Goal: Navigation & Orientation: Find specific page/section

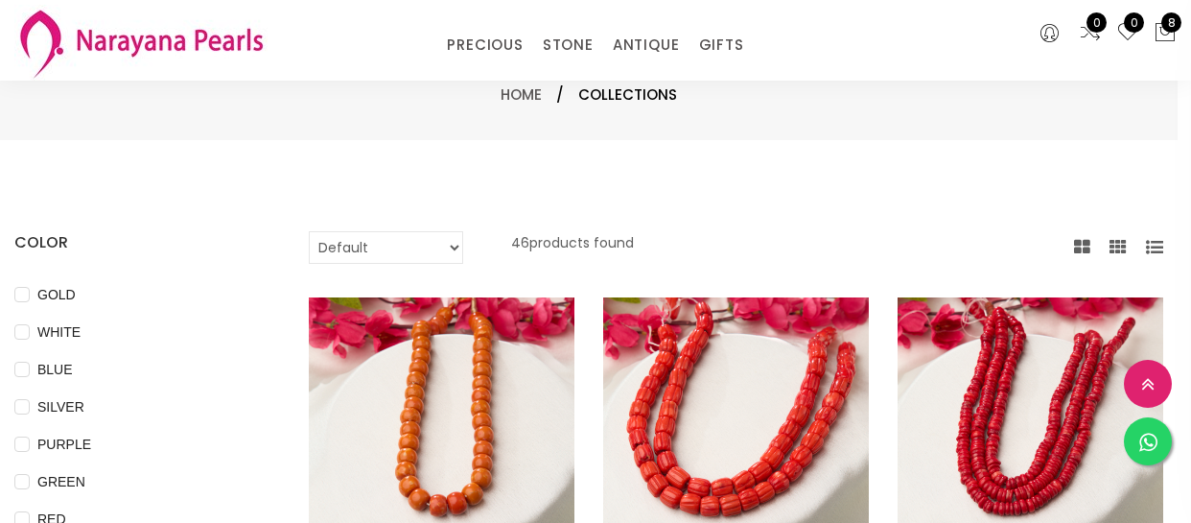
select select "INR"
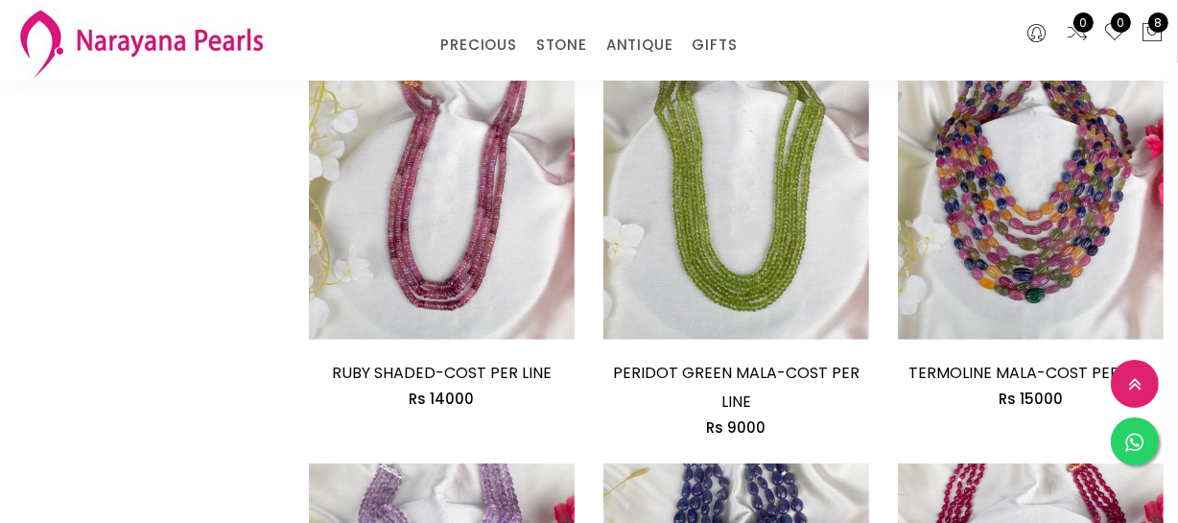
scroll to position [1045, 0]
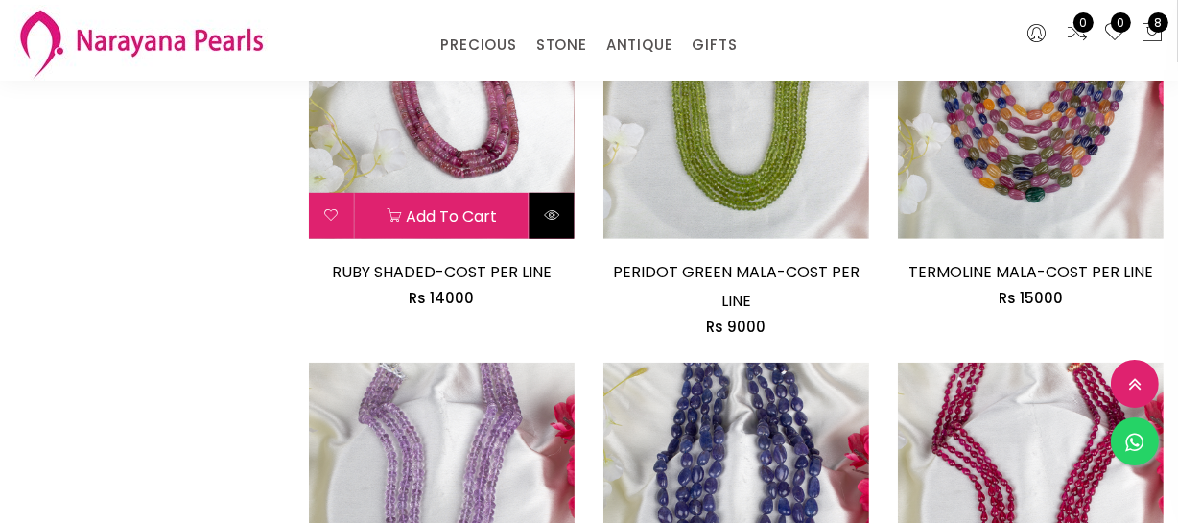
click at [559, 227] on button at bounding box center [551, 216] width 45 height 46
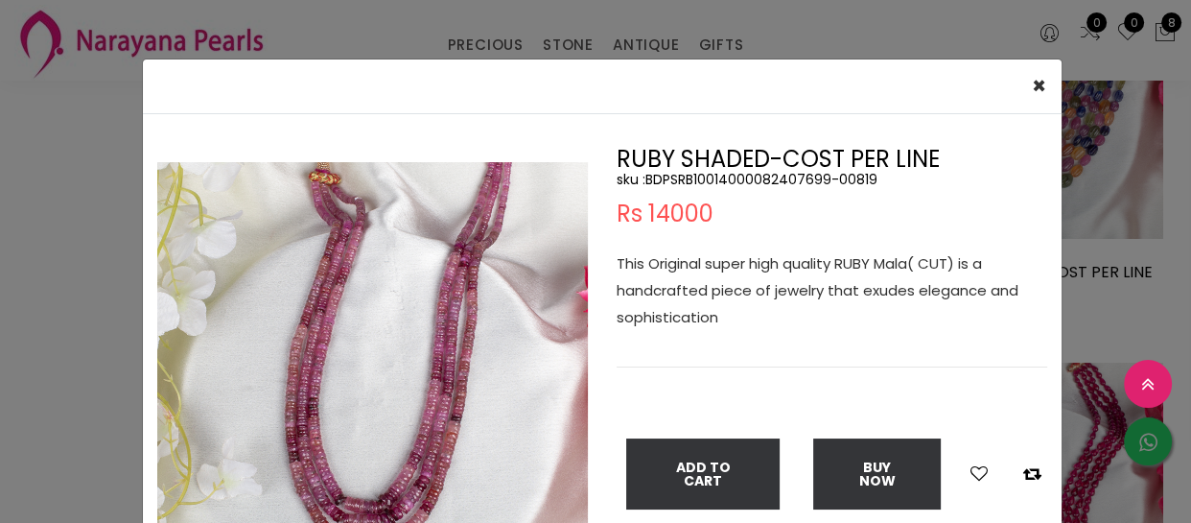
click at [60, 374] on div "× Close Double (click / press) on the image to zoom (in / out). RUBY SHADED-COS…" at bounding box center [595, 261] width 1191 height 523
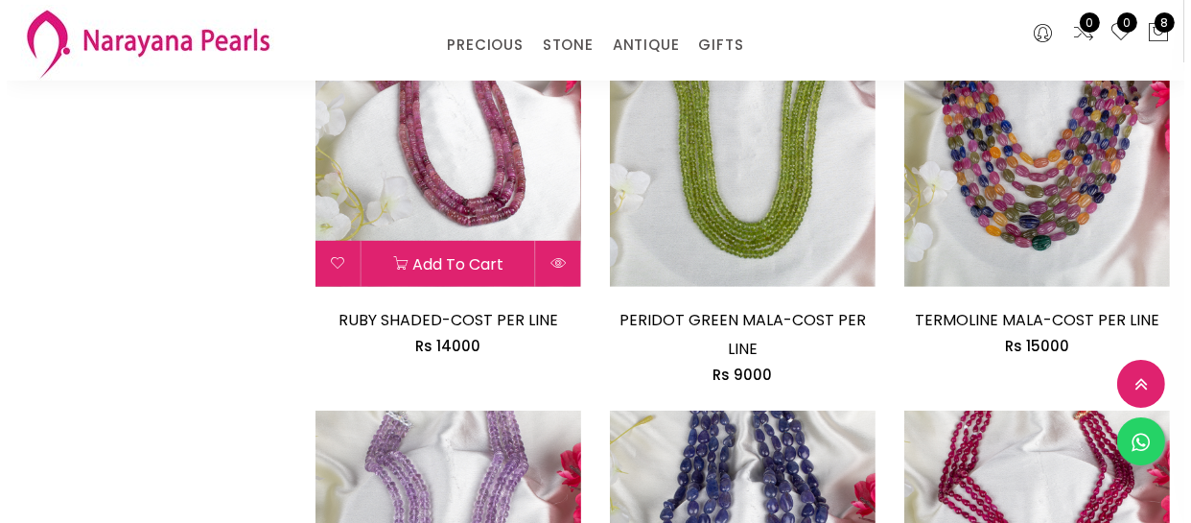
scroll to position [959, 0]
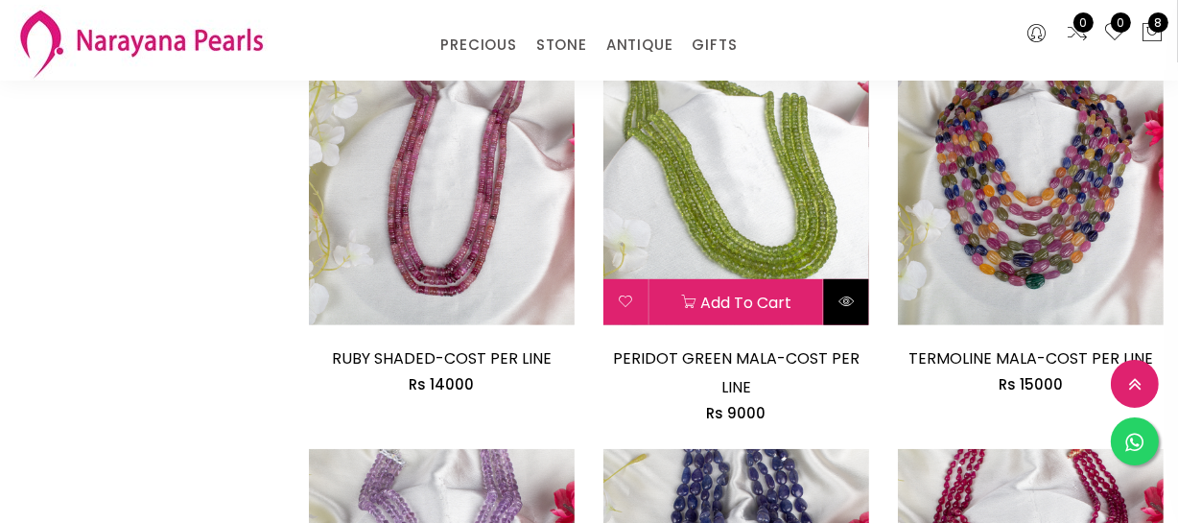
click at [850, 309] on button at bounding box center [846, 302] width 45 height 46
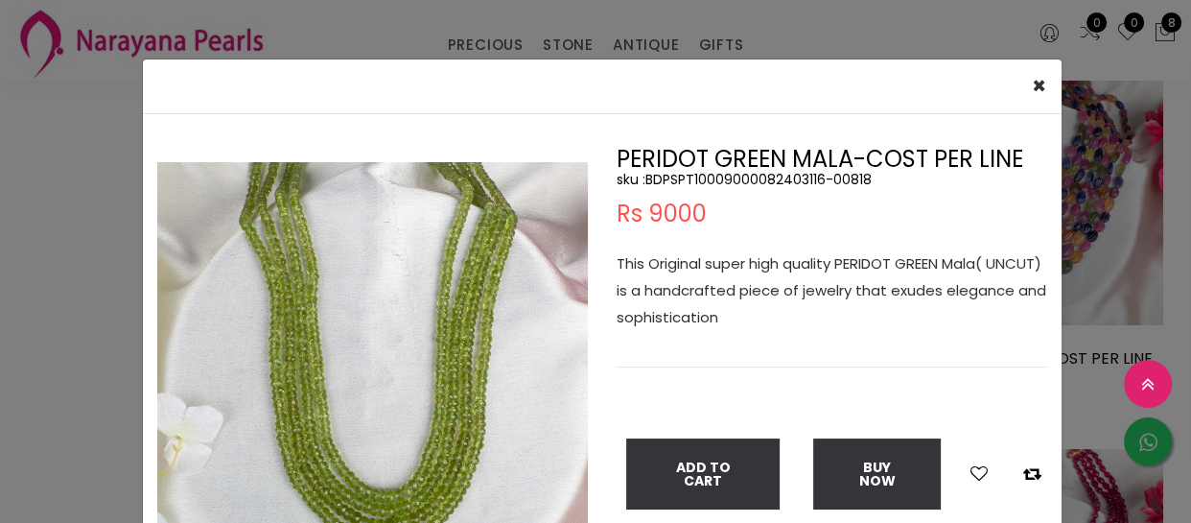
click at [57, 373] on div "× Close Double (click / press) on the image to zoom (in / out). PERIDOT GREEN M…" at bounding box center [595, 261] width 1191 height 523
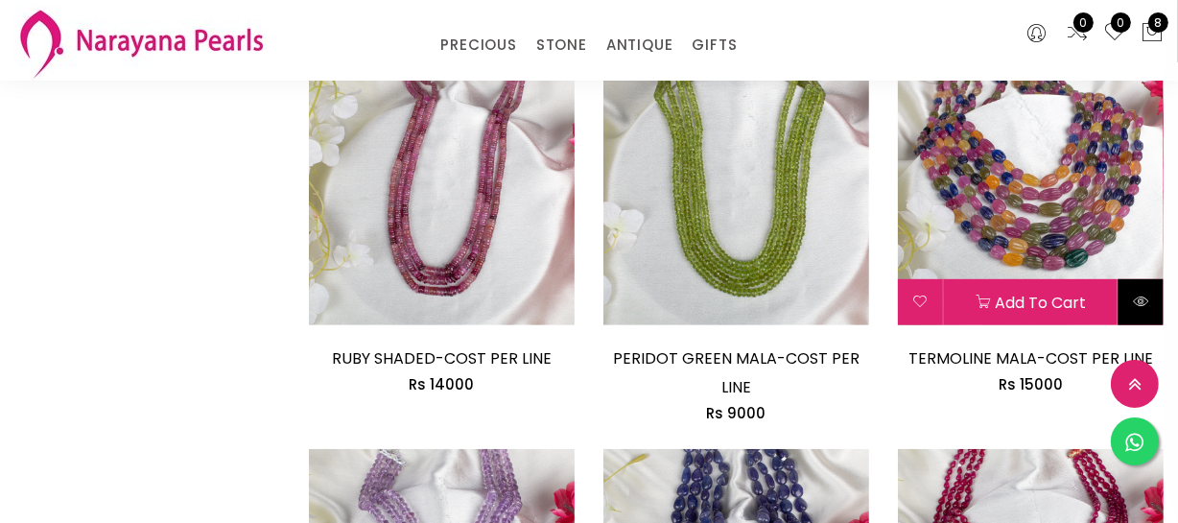
click at [1151, 293] on button at bounding box center [1140, 302] width 45 height 46
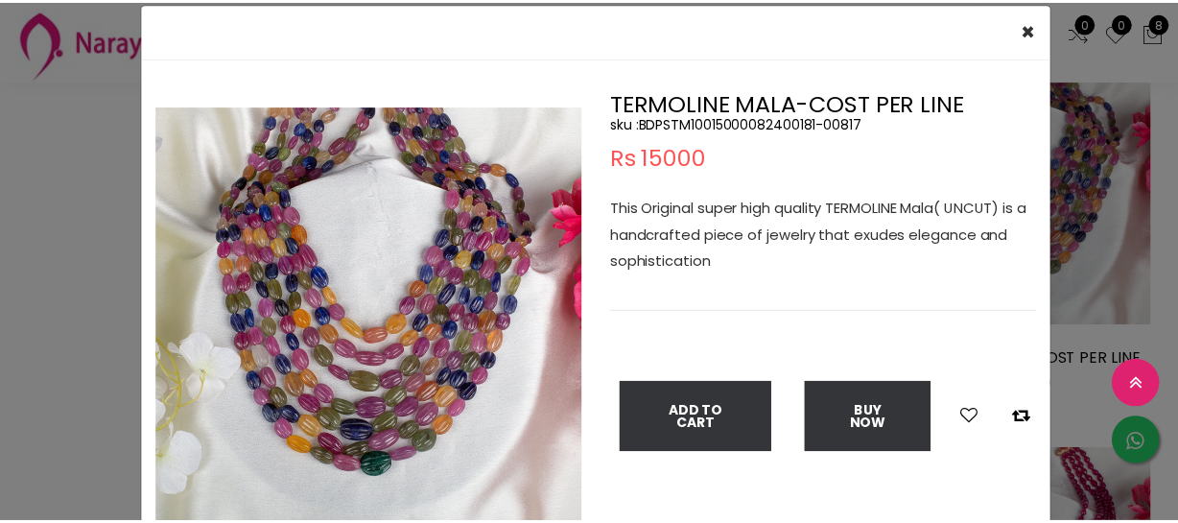
scroll to position [86, 0]
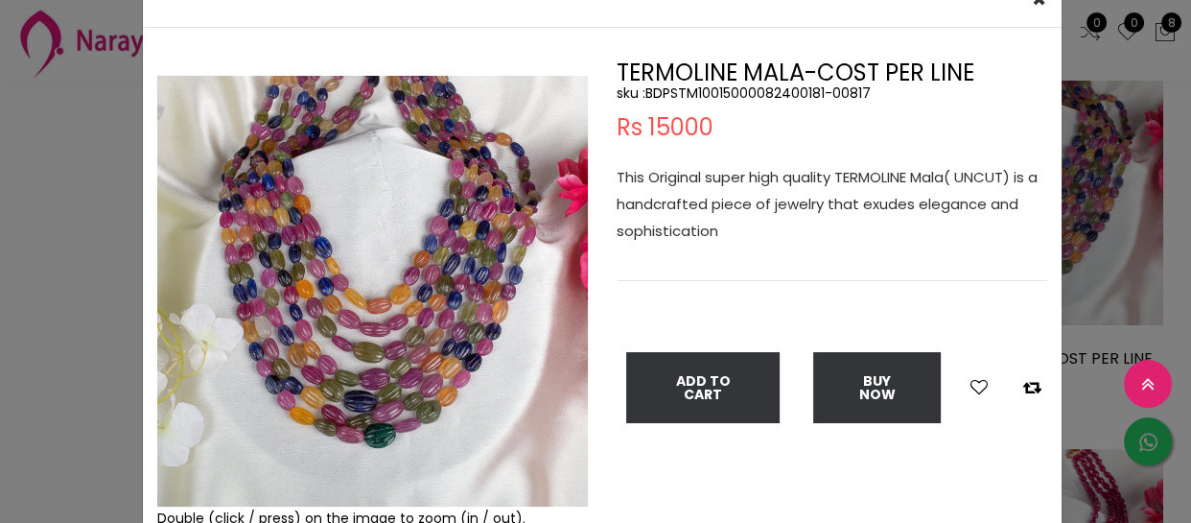
click at [24, 309] on div "× Close Double (click / press) on the image to zoom (in / out). TERMOLINE MALA-…" at bounding box center [595, 261] width 1191 height 523
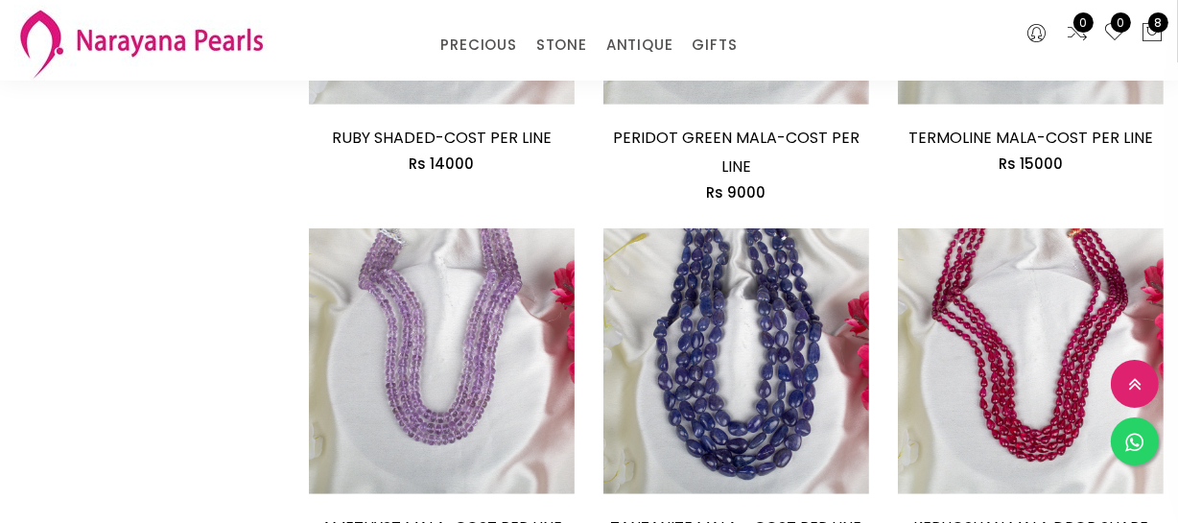
scroll to position [1220, 0]
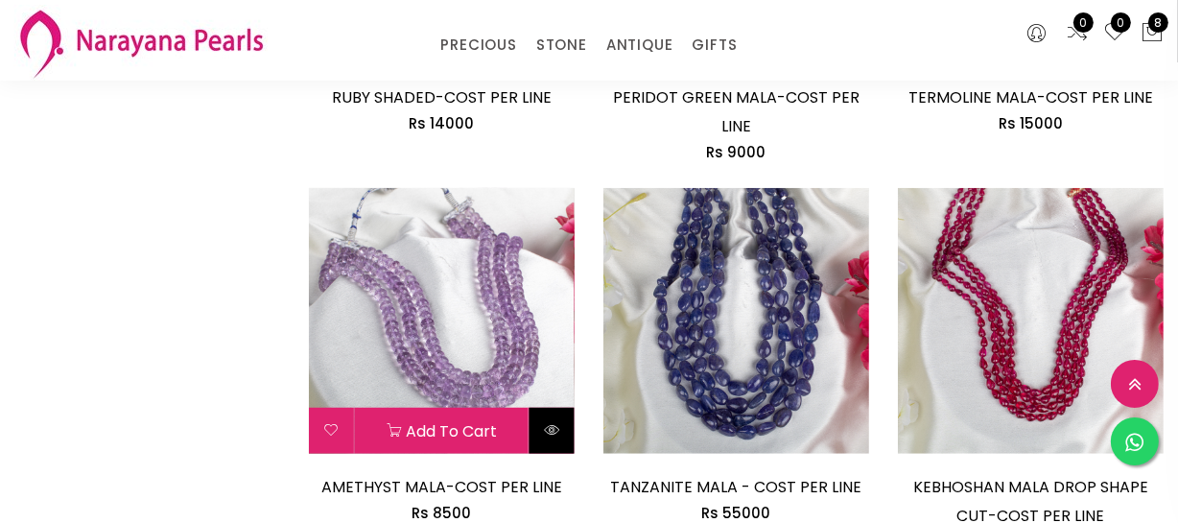
click at [558, 435] on icon at bounding box center [551, 429] width 15 height 15
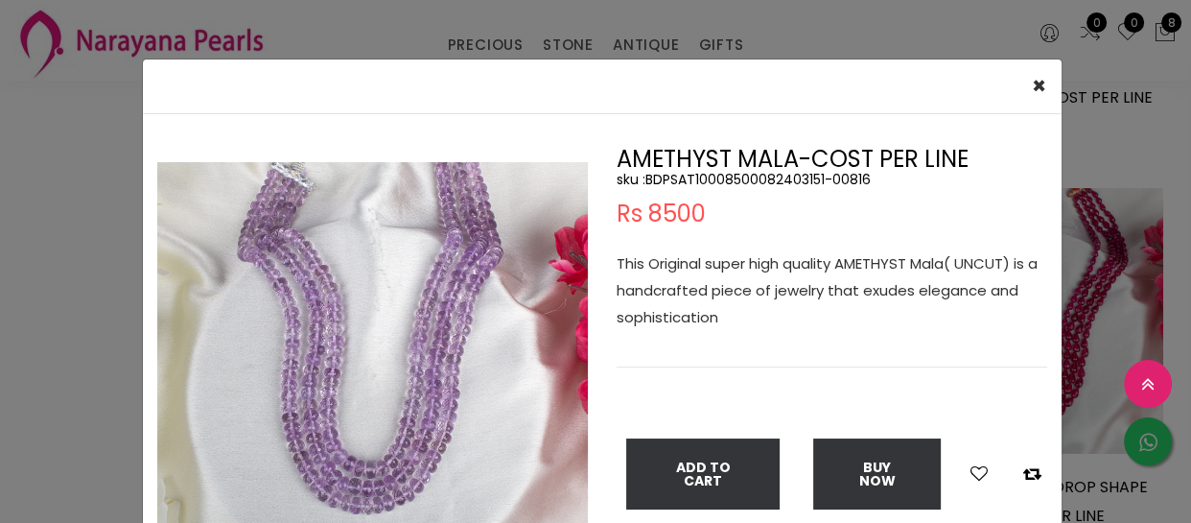
click at [10, 327] on div "× Close Double (click / press) on the image to zoom (in / out). AMETHYST MALA-C…" at bounding box center [595, 261] width 1191 height 523
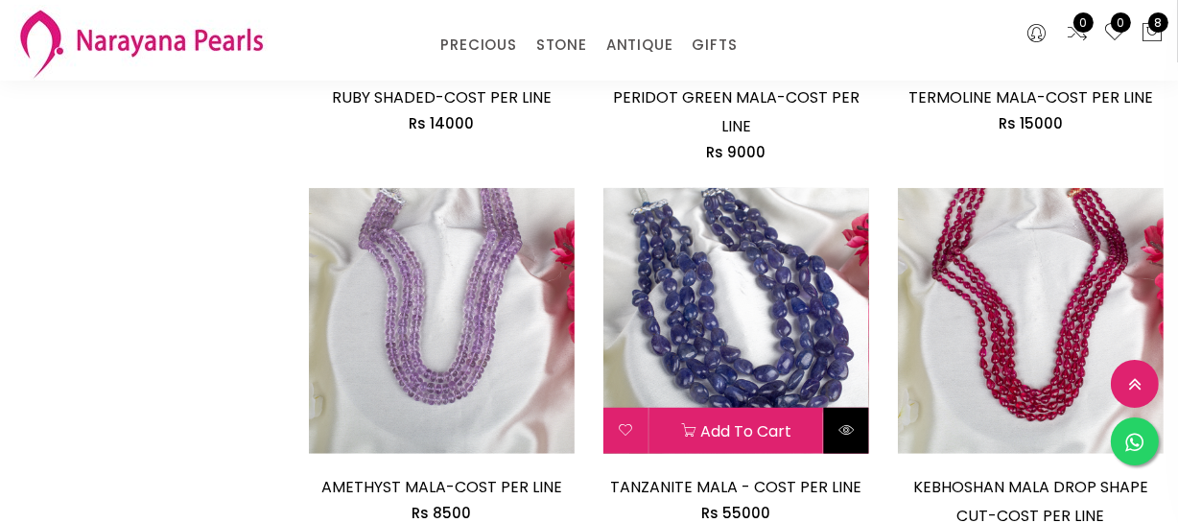
click at [838, 426] on icon at bounding box center [845, 429] width 15 height 15
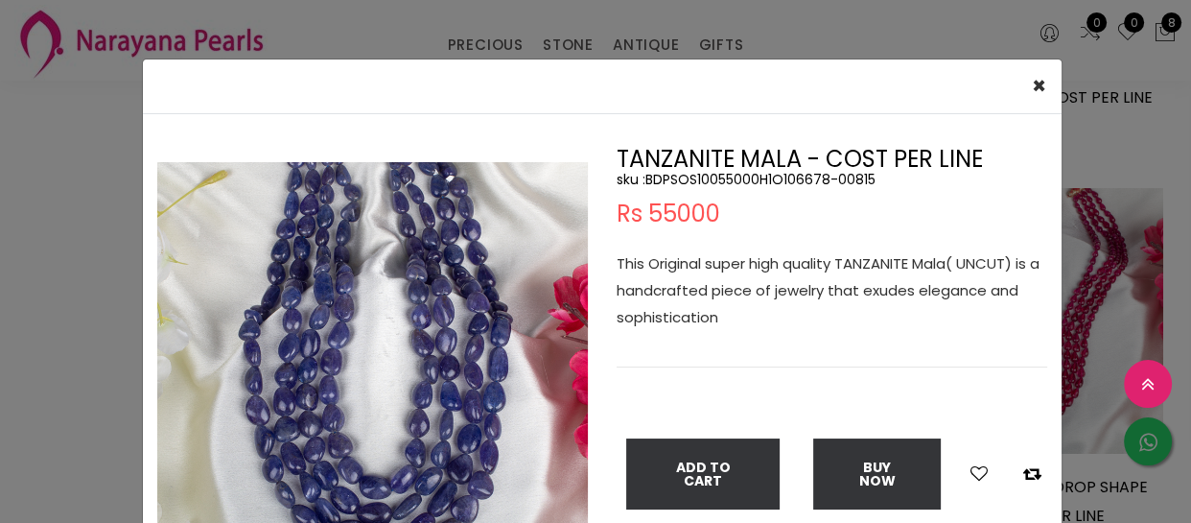
click at [28, 289] on div "× Close Double (click / press) on the image to zoom (in / out). TANZANITE MALA …" at bounding box center [595, 261] width 1191 height 523
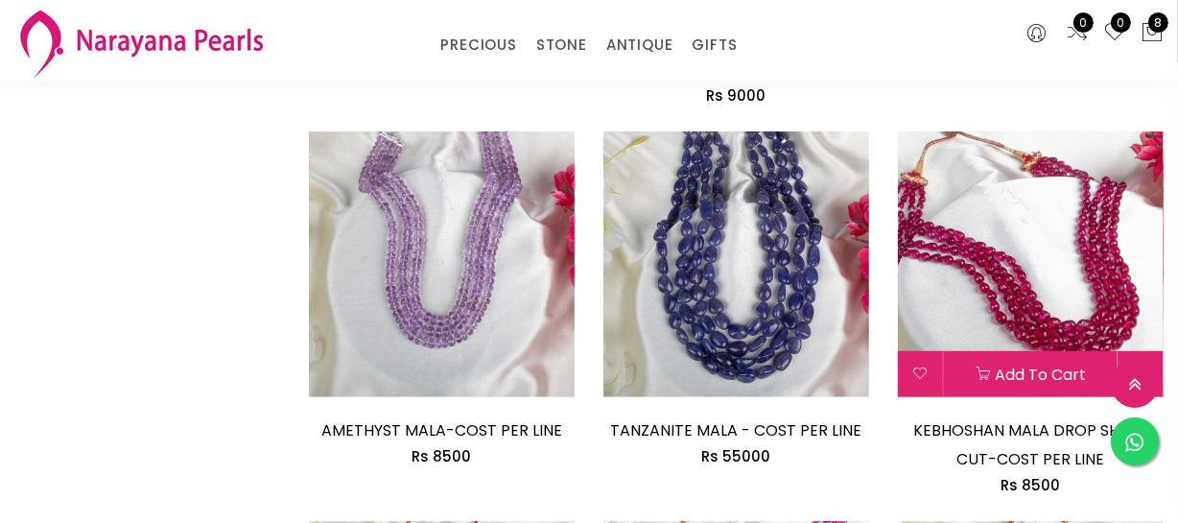
scroll to position [1307, 0]
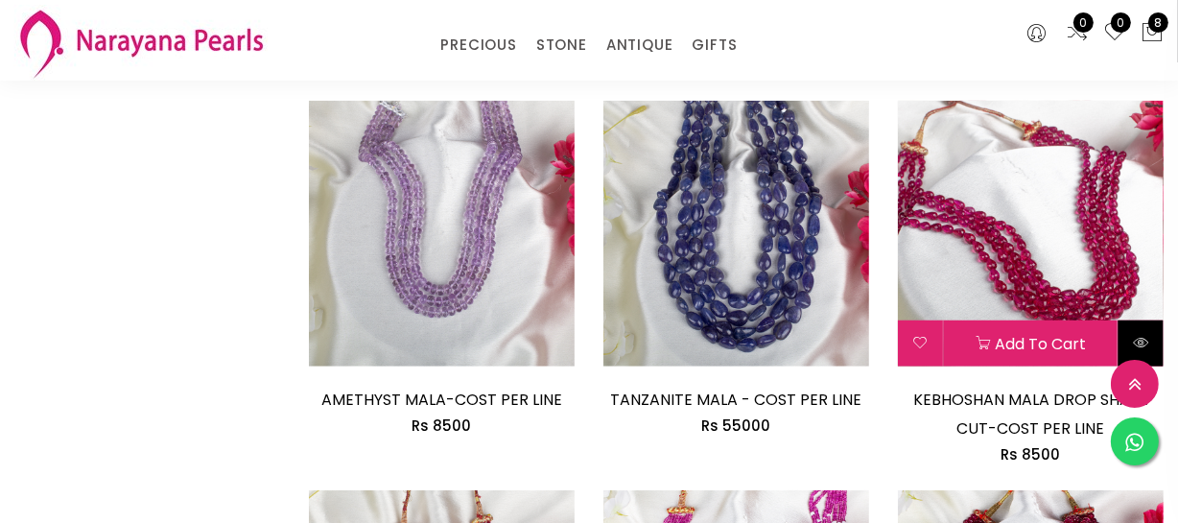
click at [1140, 336] on icon at bounding box center [1140, 342] width 15 height 15
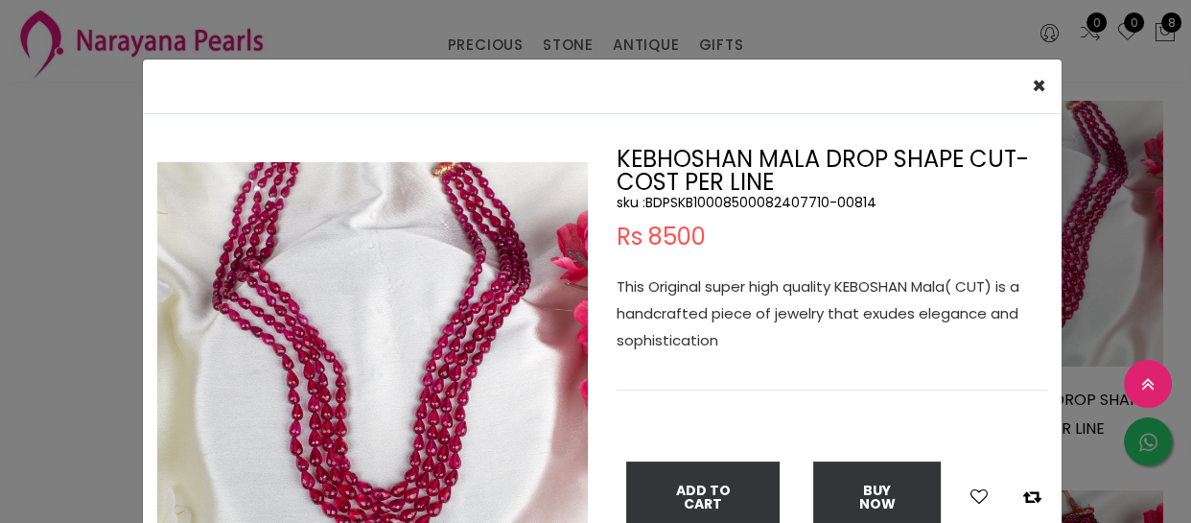
click at [108, 210] on div "× Close Double (click / press) on the image to zoom (in / out). KEBHOSHAN MALA …" at bounding box center [595, 261] width 1191 height 523
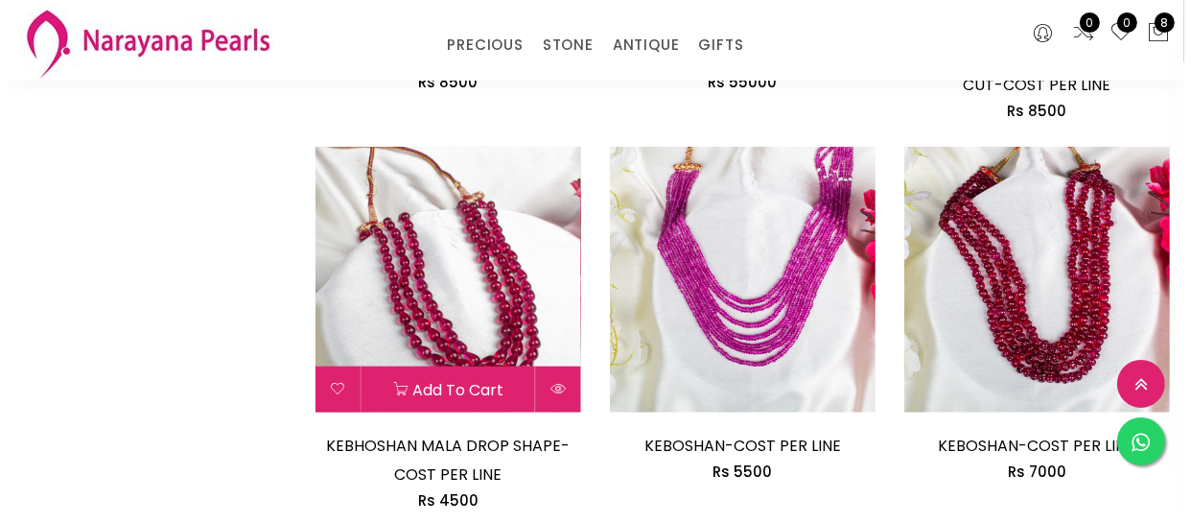
scroll to position [1656, 0]
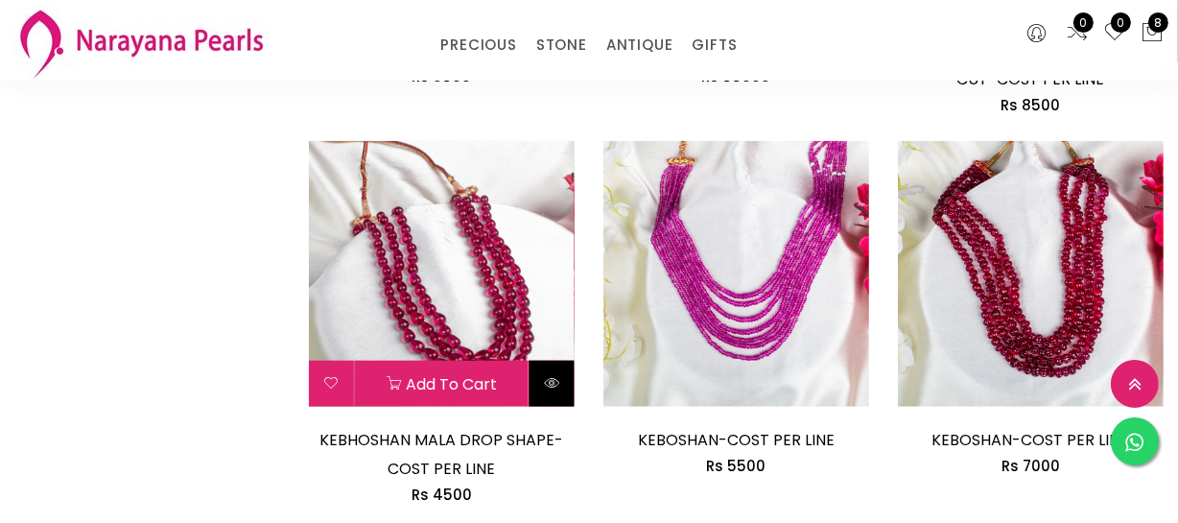
click at [555, 378] on icon at bounding box center [551, 382] width 15 height 15
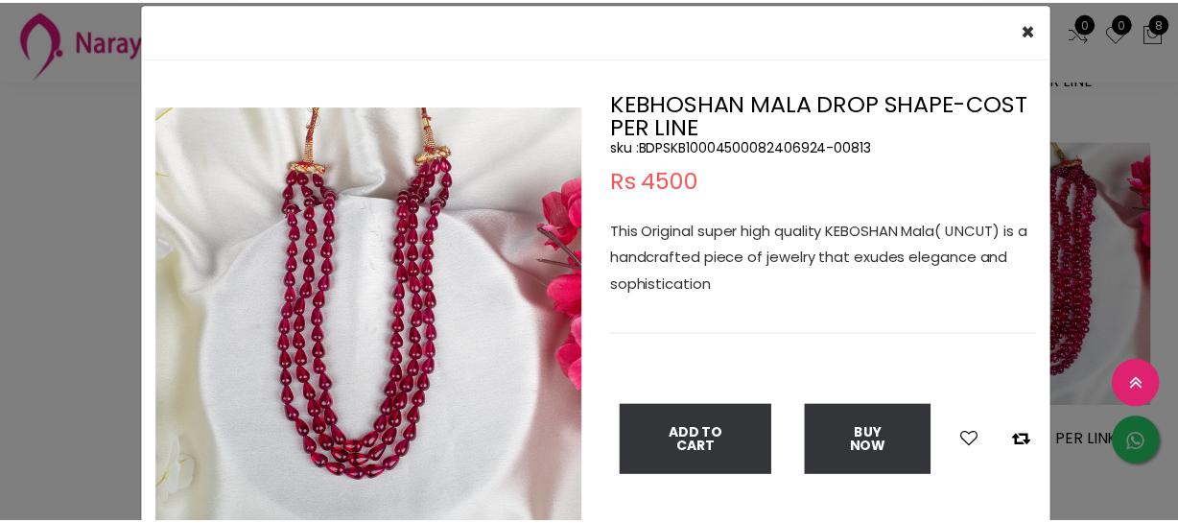
scroll to position [86, 0]
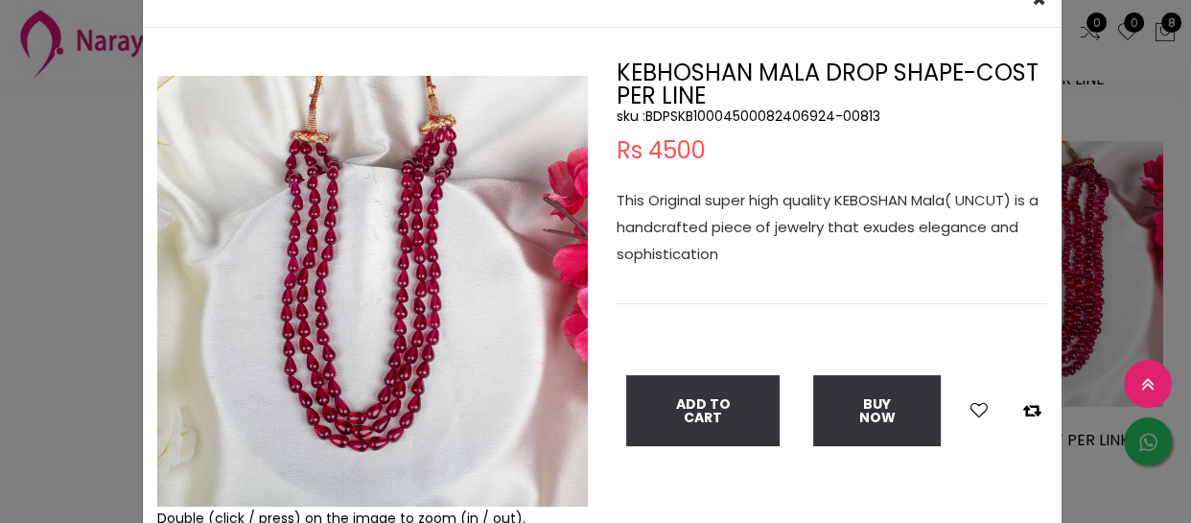
click at [17, 303] on div "× Close Double (click / press) on the image to zoom (in / out). KEBHOSHAN MALA …" at bounding box center [595, 261] width 1191 height 523
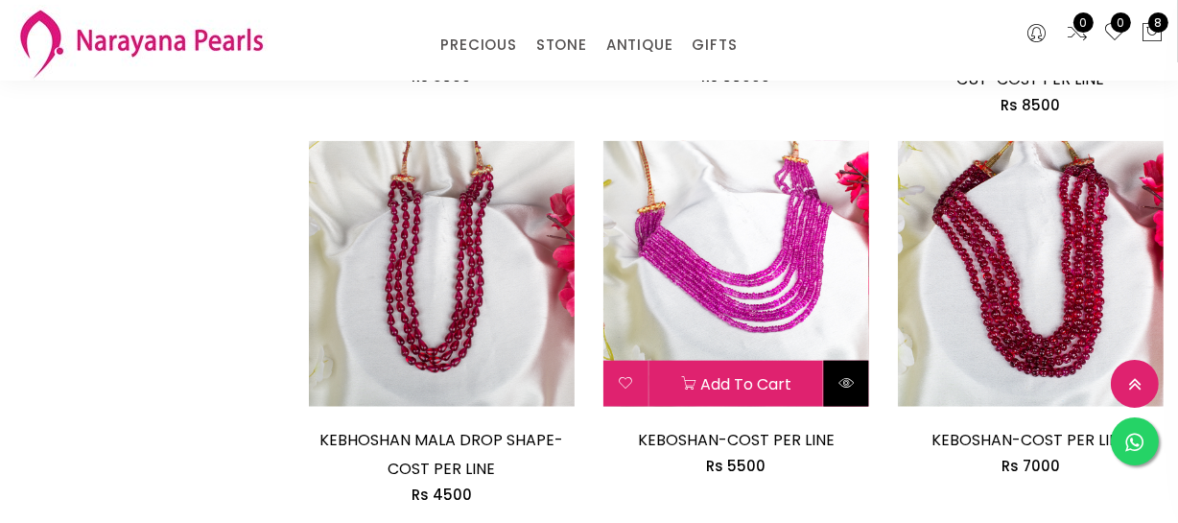
click at [831, 373] on button at bounding box center [846, 384] width 45 height 46
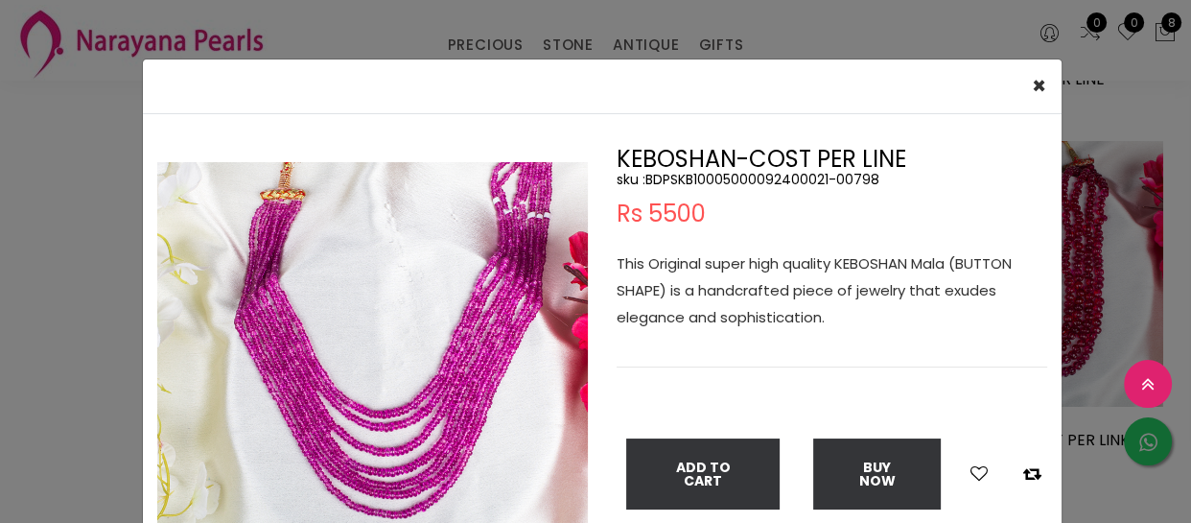
click at [89, 285] on div "× Close Double (click / press) on the image to zoom (in / out). KEBOSHAN-COST P…" at bounding box center [595, 261] width 1191 height 523
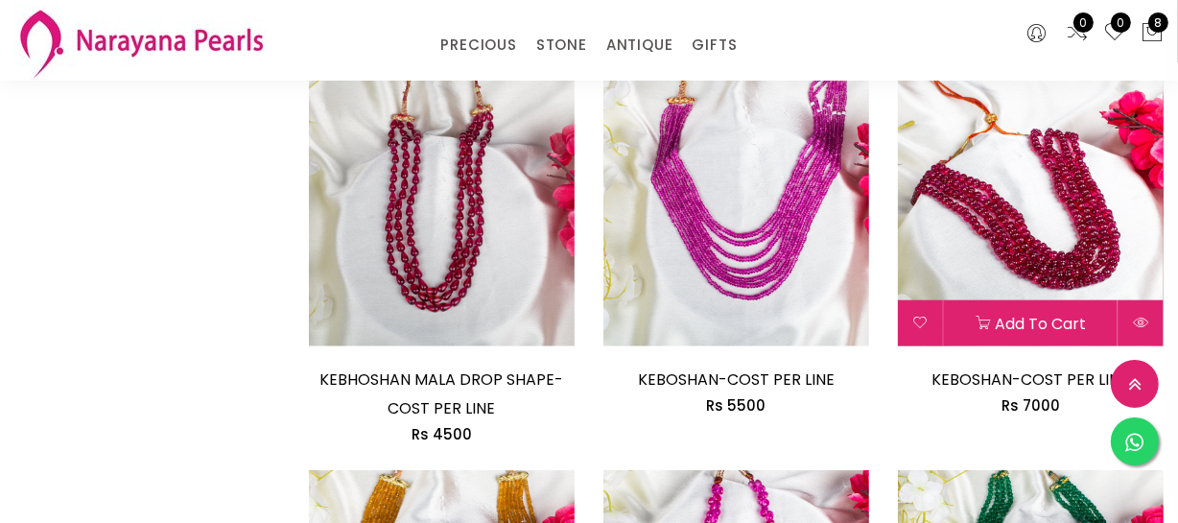
scroll to position [1831, 0]
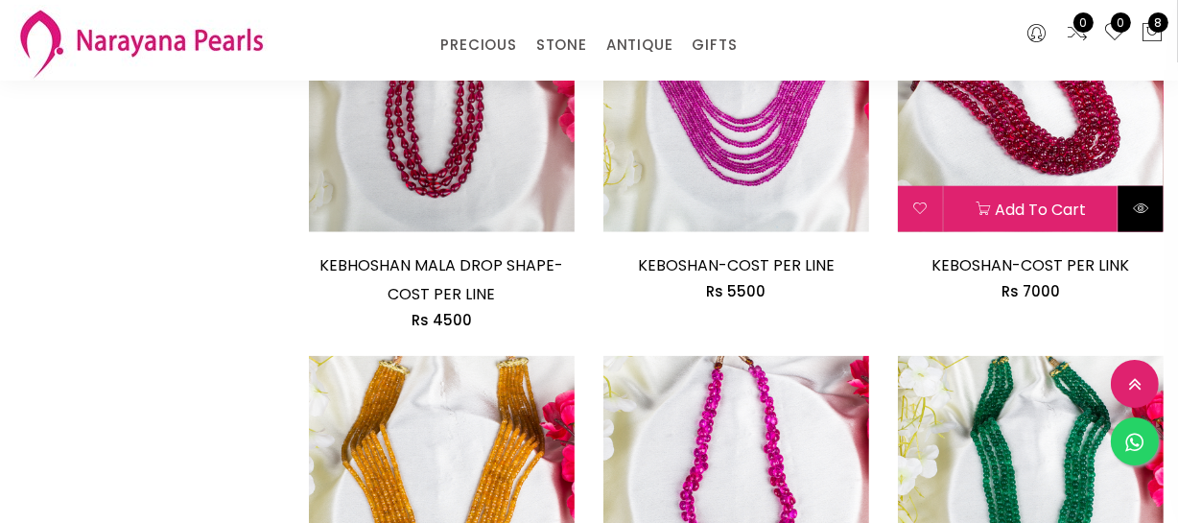
click at [1144, 200] on icon at bounding box center [1140, 207] width 15 height 15
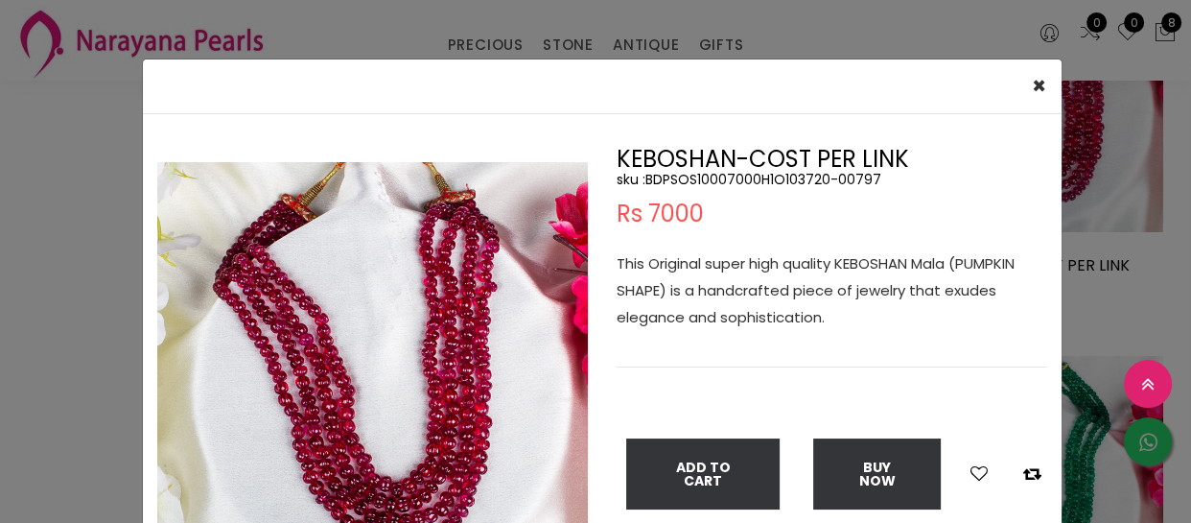
click at [25, 148] on div "× Close Double (click / press) on the image to zoom (in / out). KEBOSHAN-COST P…" at bounding box center [595, 261] width 1191 height 523
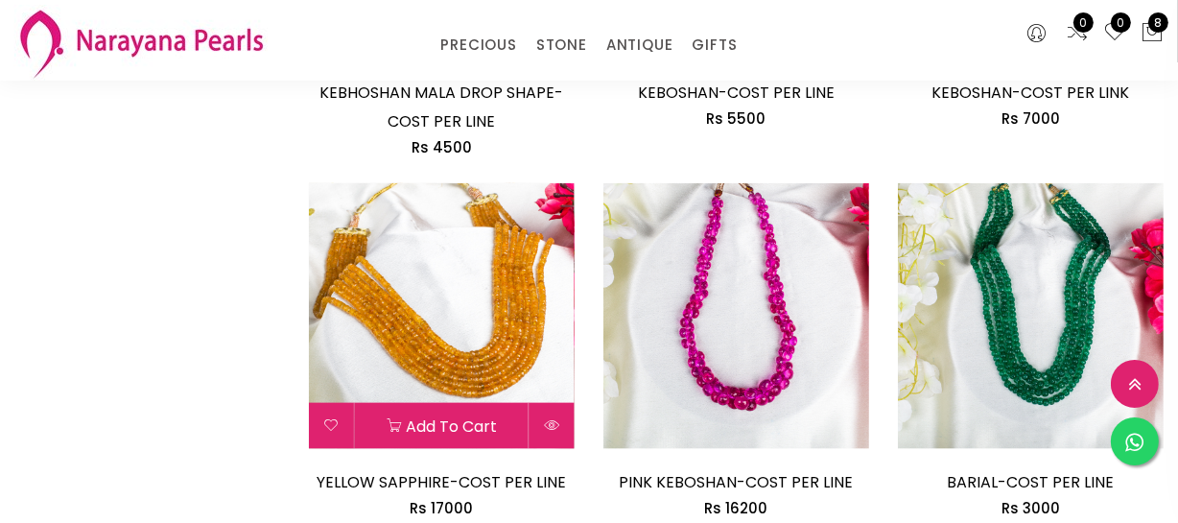
scroll to position [2005, 0]
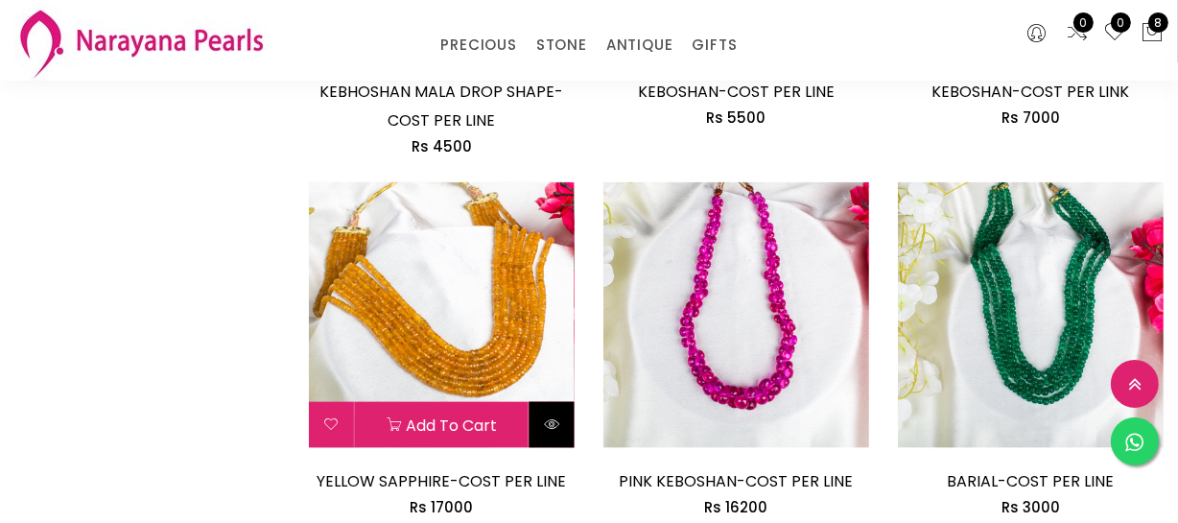
click at [547, 419] on icon at bounding box center [551, 423] width 15 height 15
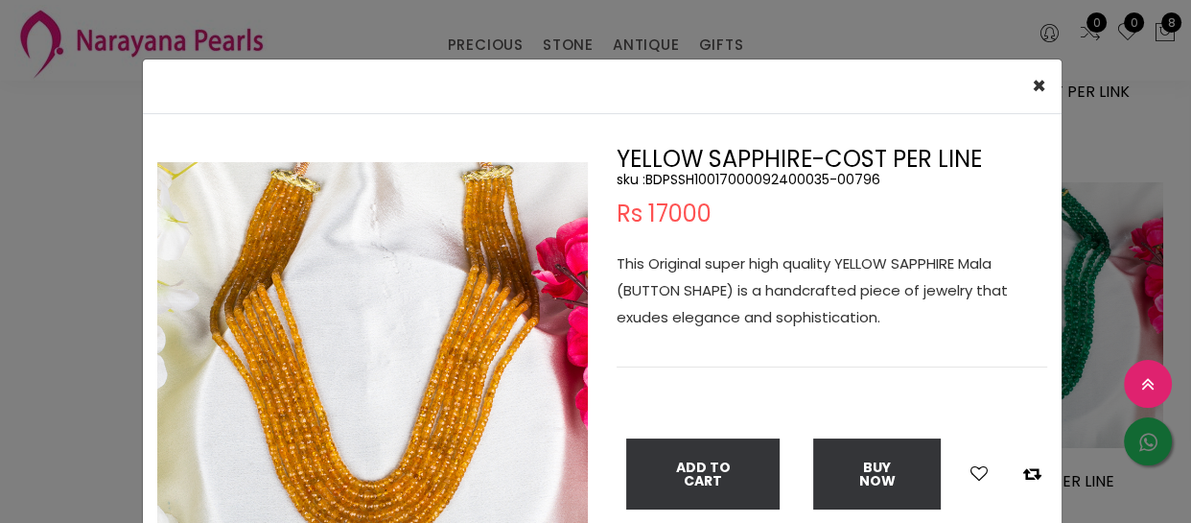
click at [14, 236] on div "× Close Double (click / press) on the image to zoom (in / out). YELLOW SAPPHIRE…" at bounding box center [595, 261] width 1191 height 523
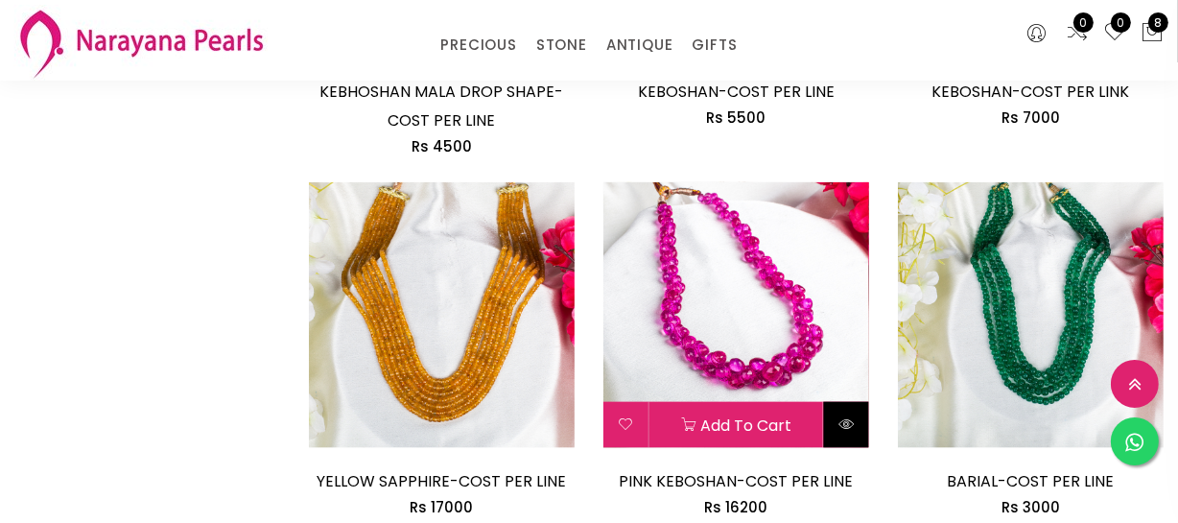
click at [845, 406] on button at bounding box center [846, 425] width 45 height 46
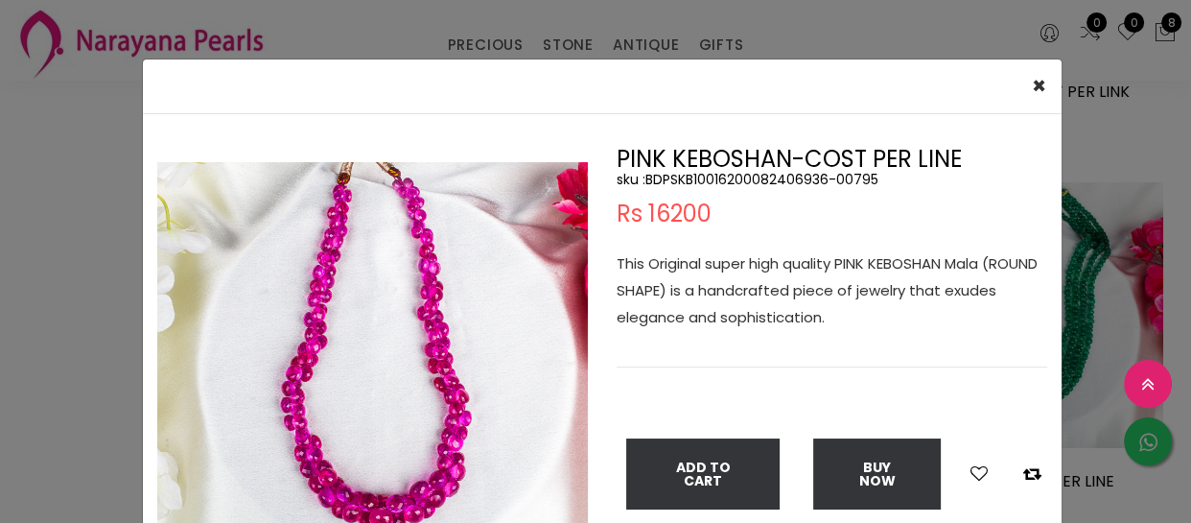
click at [0, 76] on div "× Close Double (click / press) on the image to zoom (in / out). PINK KEBOSHAN-C…" at bounding box center [595, 261] width 1191 height 523
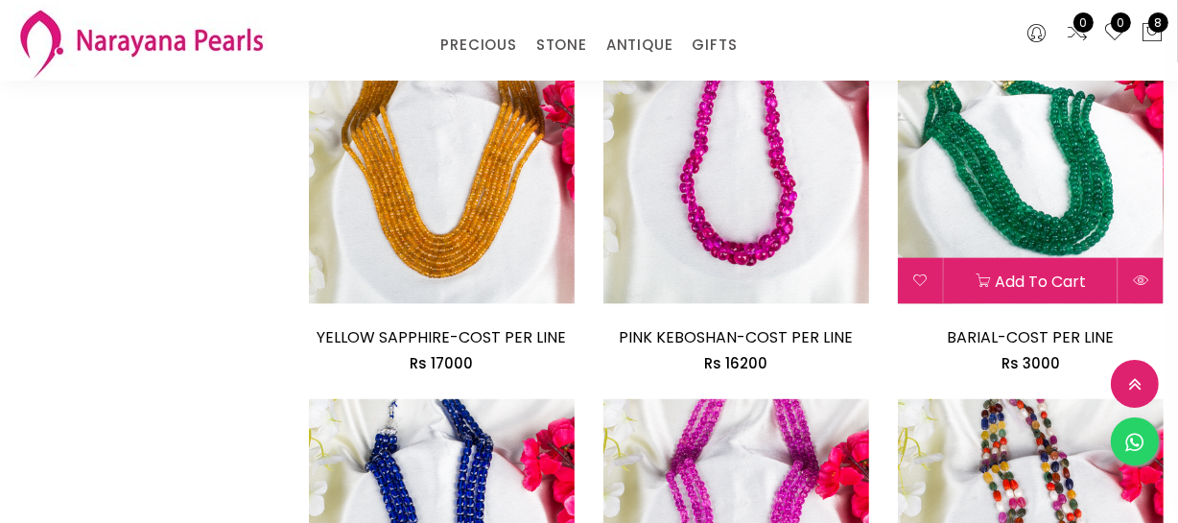
scroll to position [2179, 0]
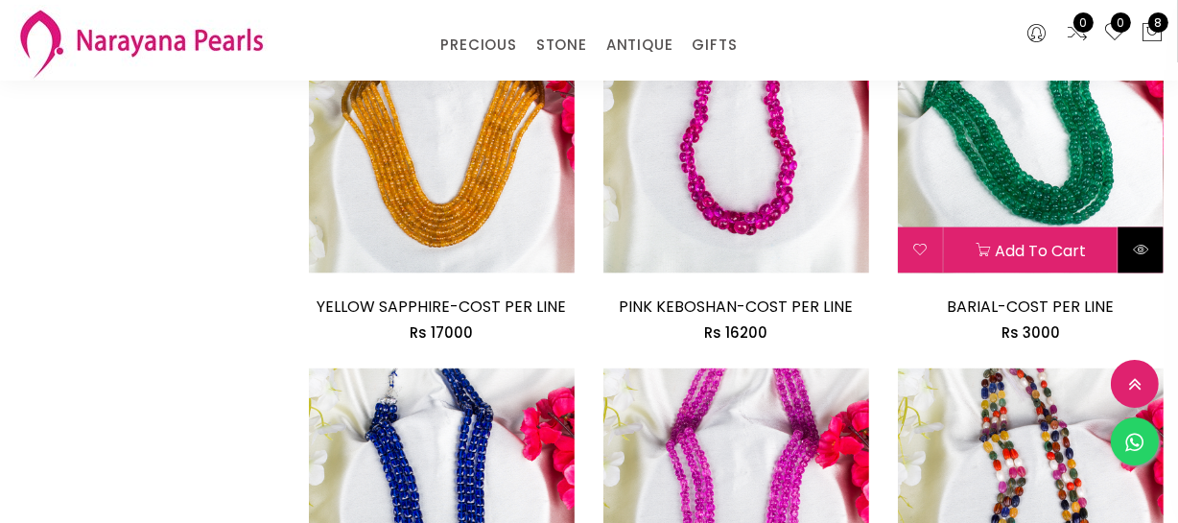
click at [1149, 245] on button at bounding box center [1140, 250] width 45 height 46
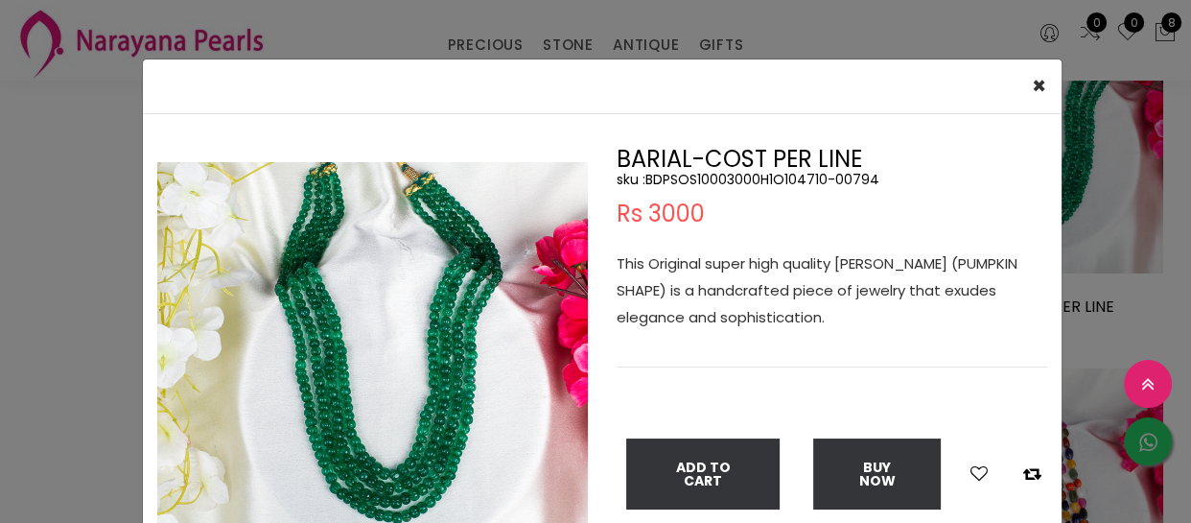
click at [59, 151] on div "× Close Double (click / press) on the image to zoom (in / out). BARIAL-COST PER…" at bounding box center [595, 261] width 1191 height 523
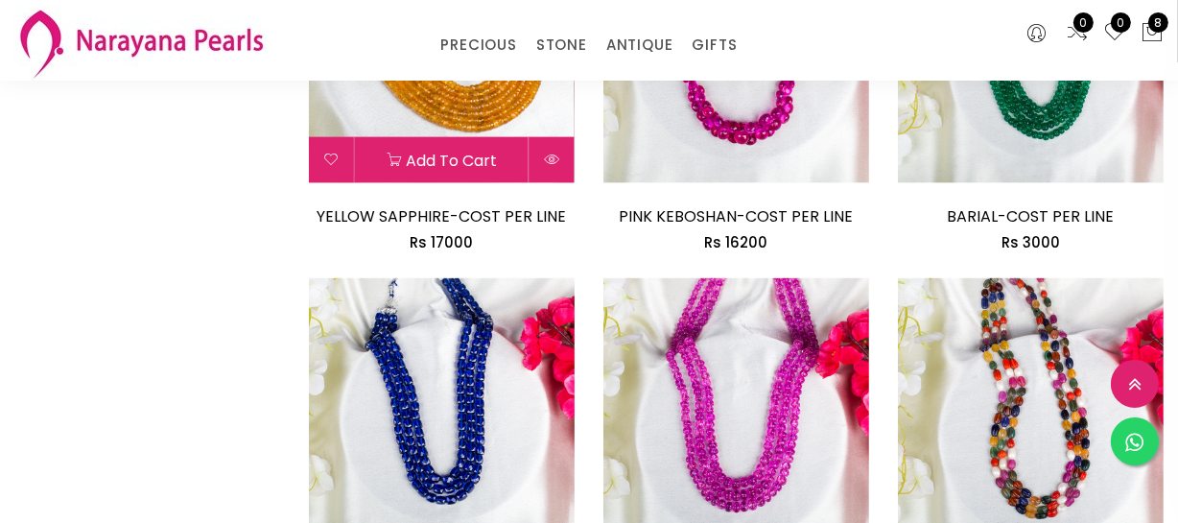
scroll to position [2441, 0]
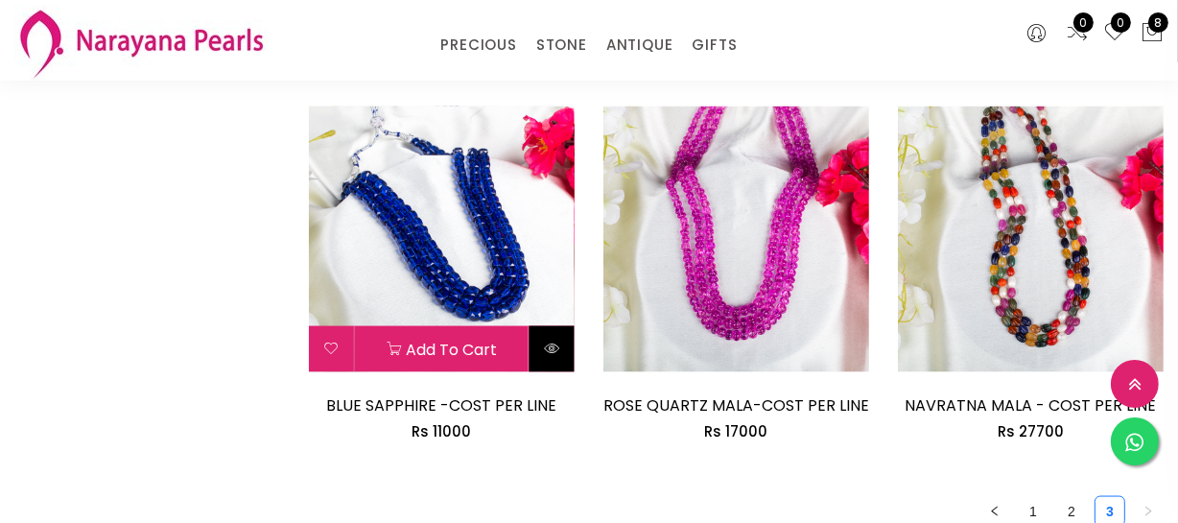
click at [563, 346] on button at bounding box center [551, 349] width 45 height 46
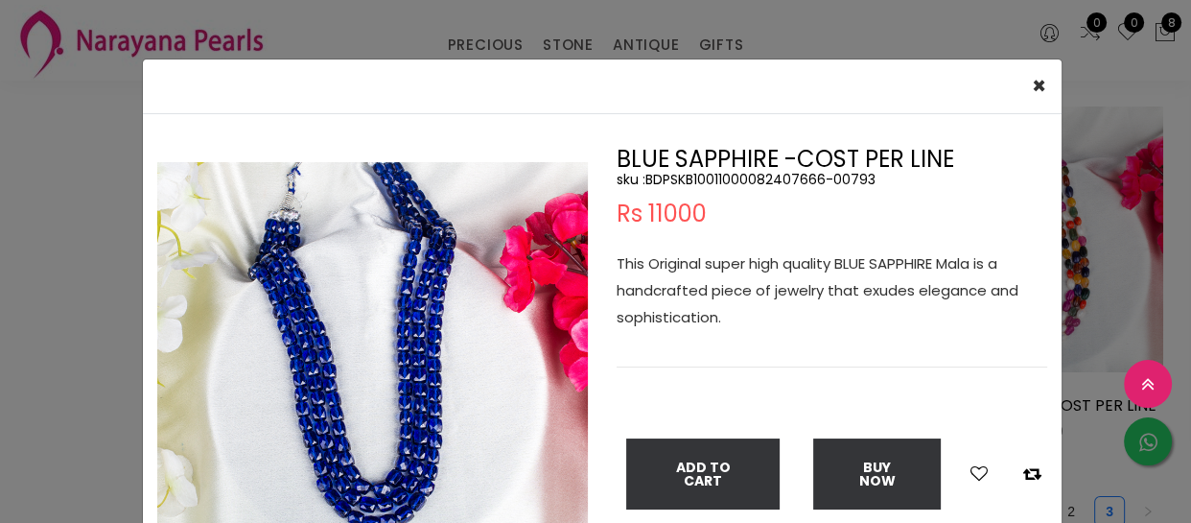
click at [31, 248] on div "× Close Double (click / press) on the image to zoom (in / out). BLUE SAPPHIRE -…" at bounding box center [595, 261] width 1191 height 523
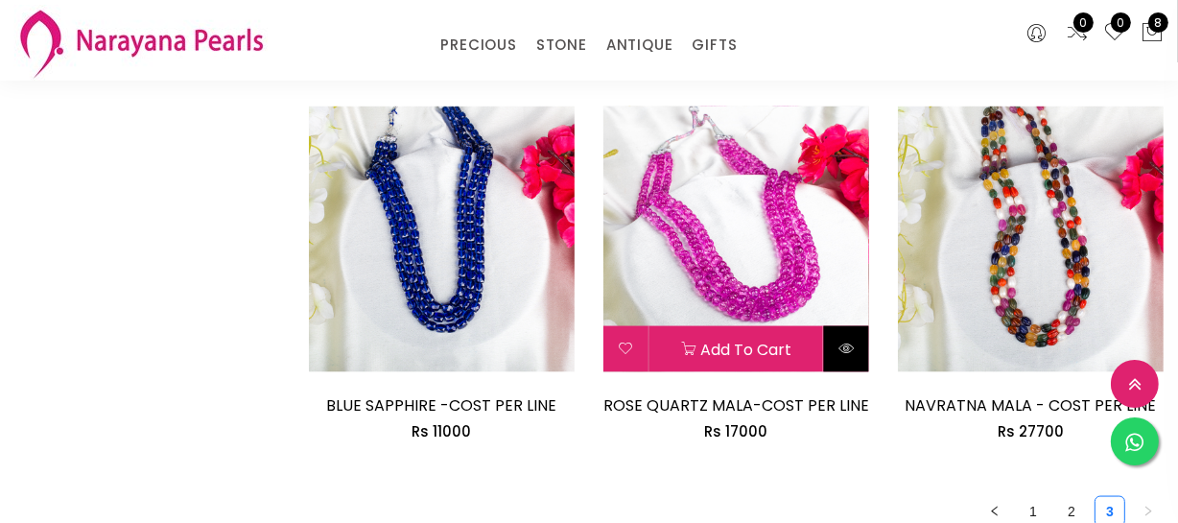
click at [843, 350] on icon at bounding box center [845, 347] width 15 height 15
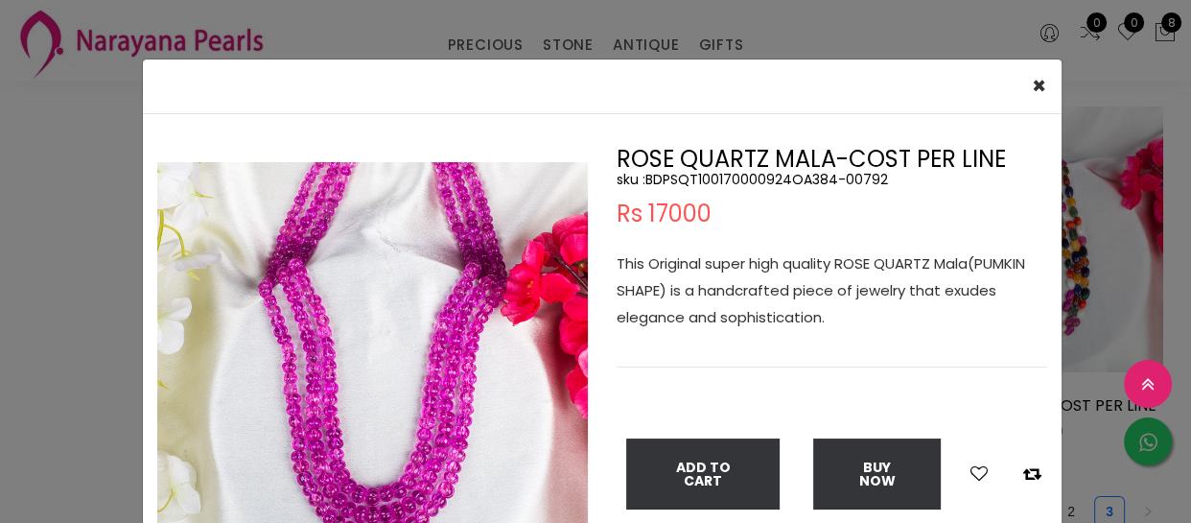
click at [53, 215] on div "× Close Double (click / press) on the image to zoom (in / out). ROSE QUARTZ MAL…" at bounding box center [595, 261] width 1191 height 523
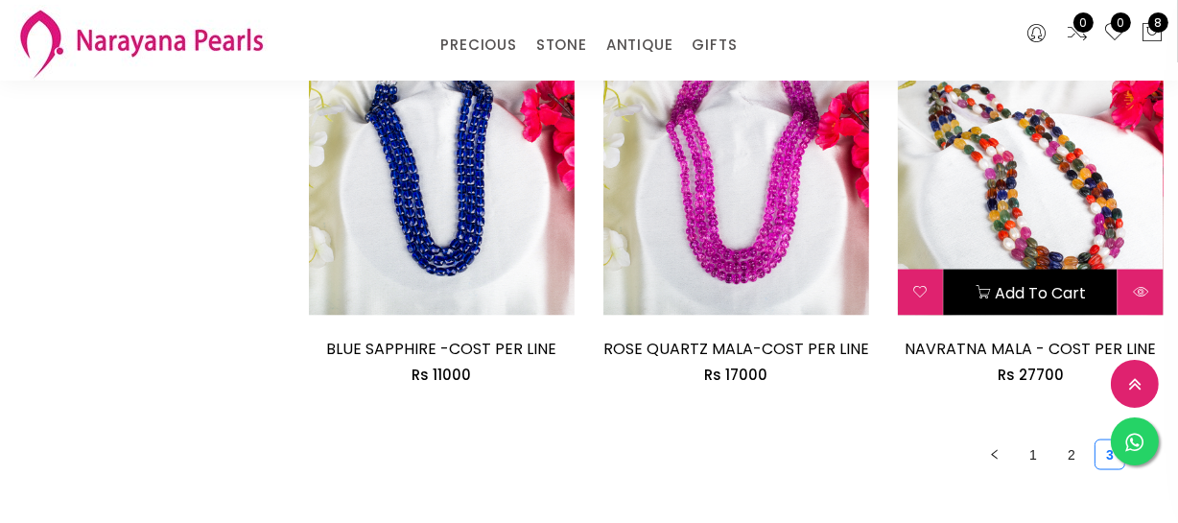
scroll to position [2528, 0]
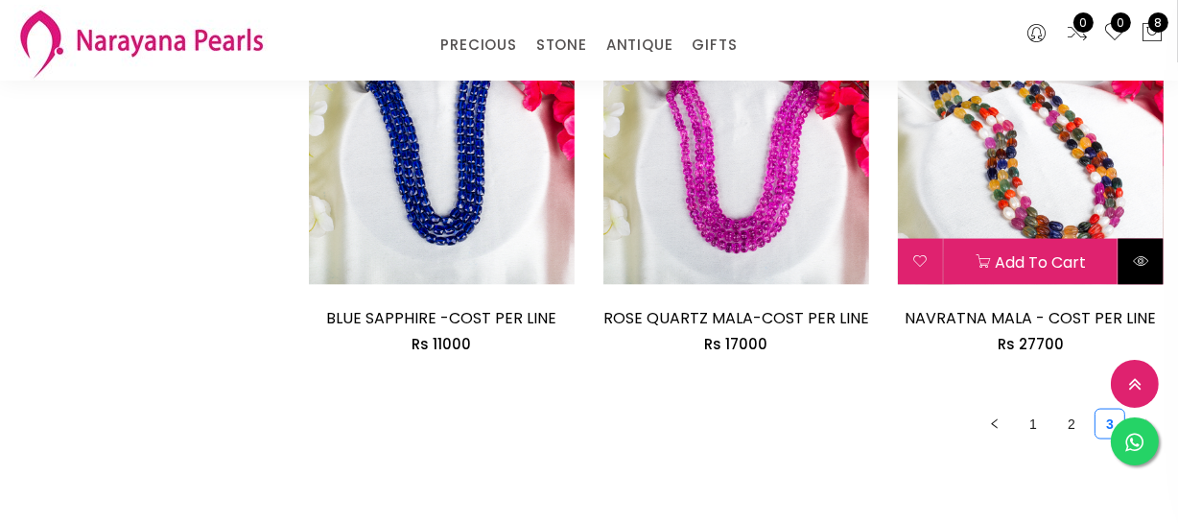
click at [1150, 268] on button at bounding box center [1140, 262] width 45 height 46
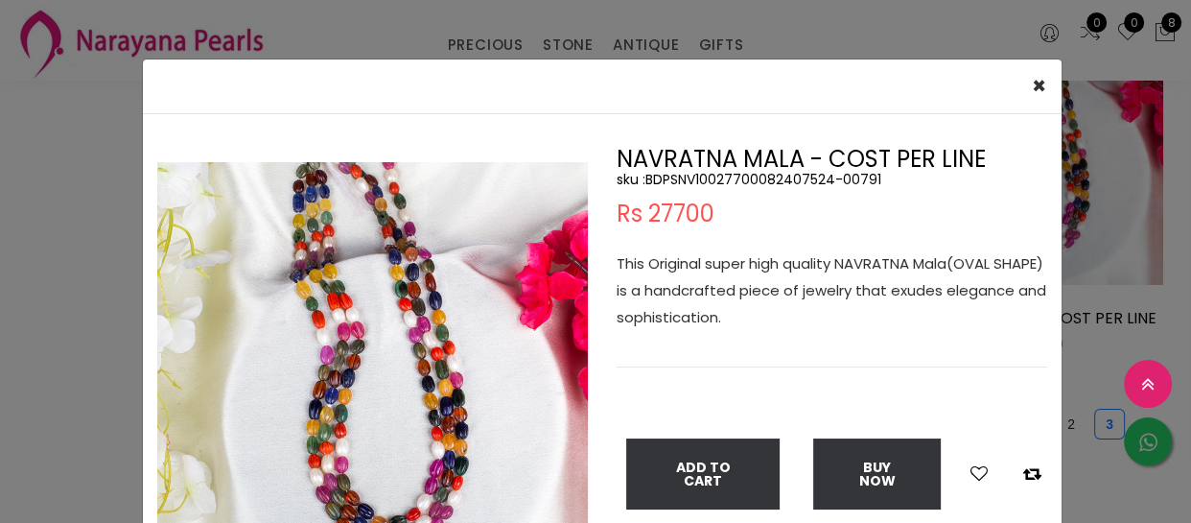
click at [33, 101] on div "× Close Double (click / press) on the image to zoom (in / out). NAVRATNA MALA -…" at bounding box center [595, 261] width 1191 height 523
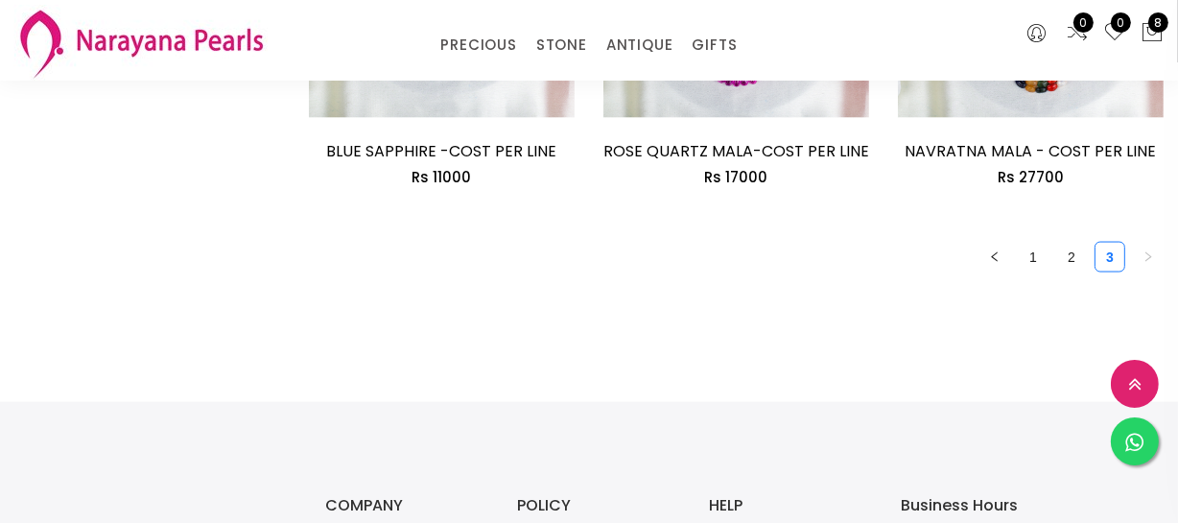
scroll to position [2703, 0]
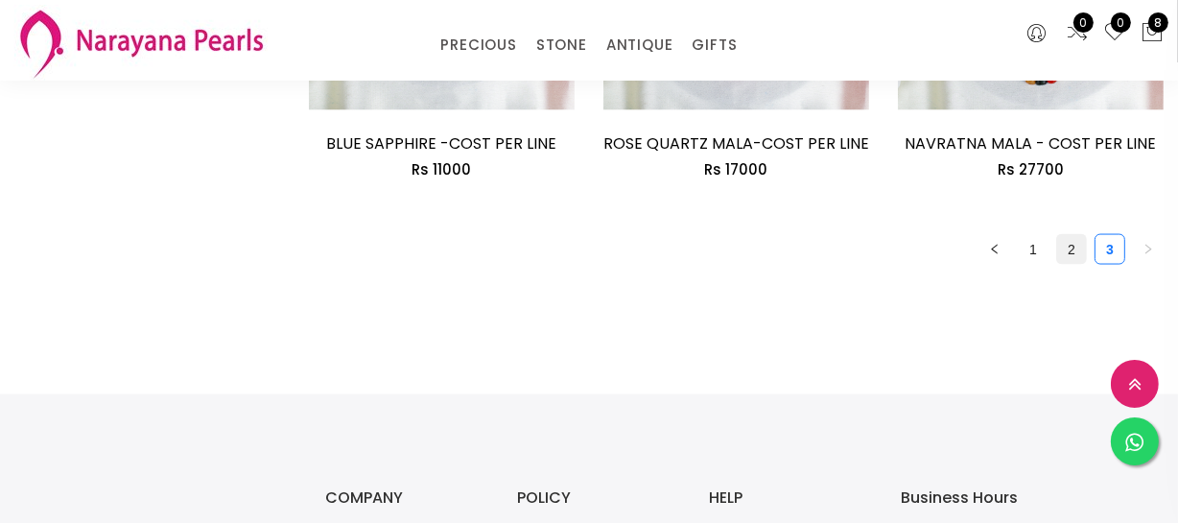
click at [1060, 246] on link "2" at bounding box center [1071, 249] width 29 height 29
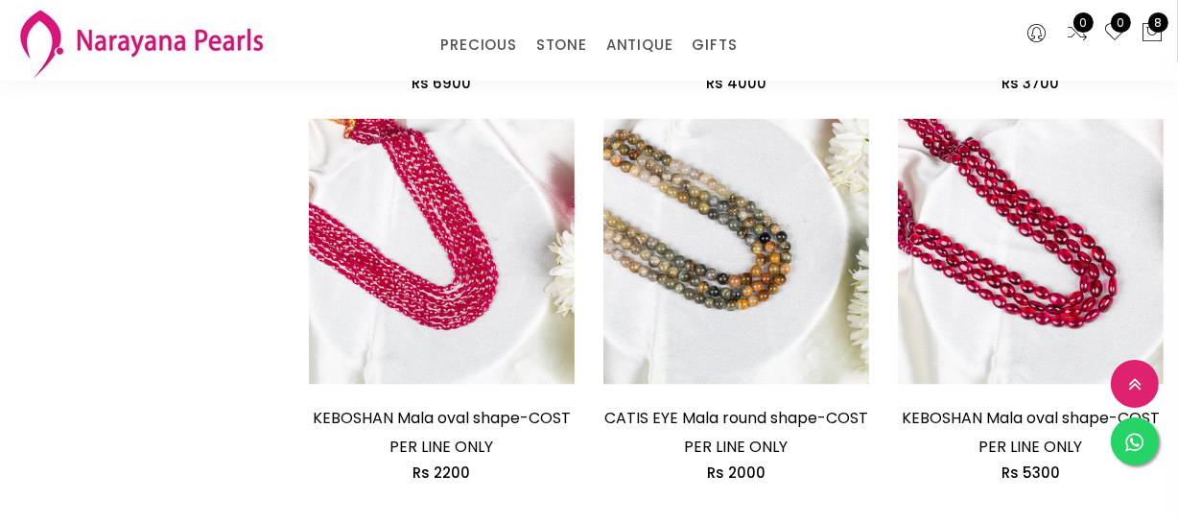
scroll to position [2703, 0]
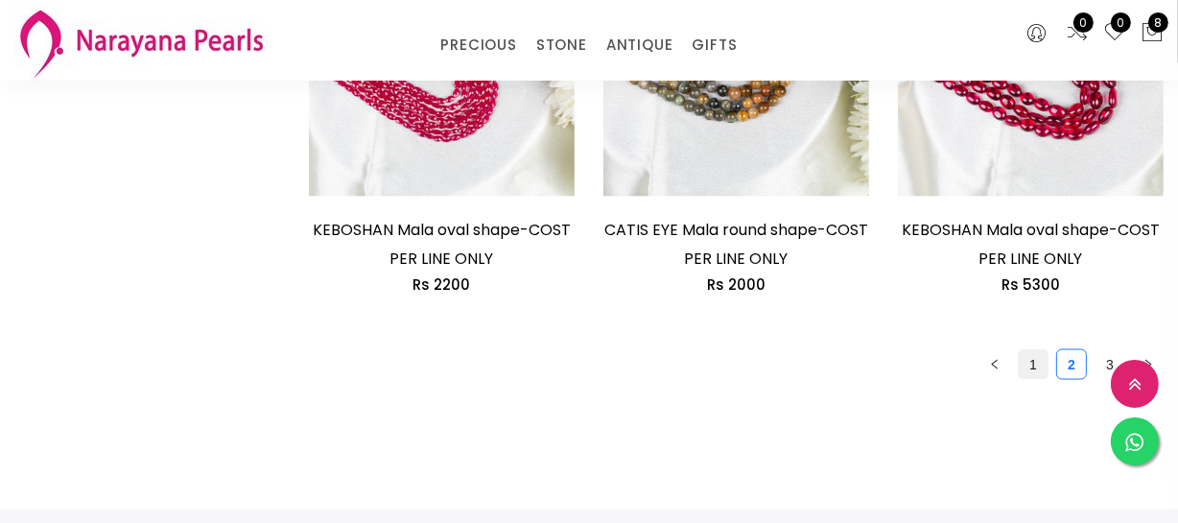
click at [1033, 363] on link "1" at bounding box center [1033, 364] width 29 height 29
